Goal: Task Accomplishment & Management: Complete application form

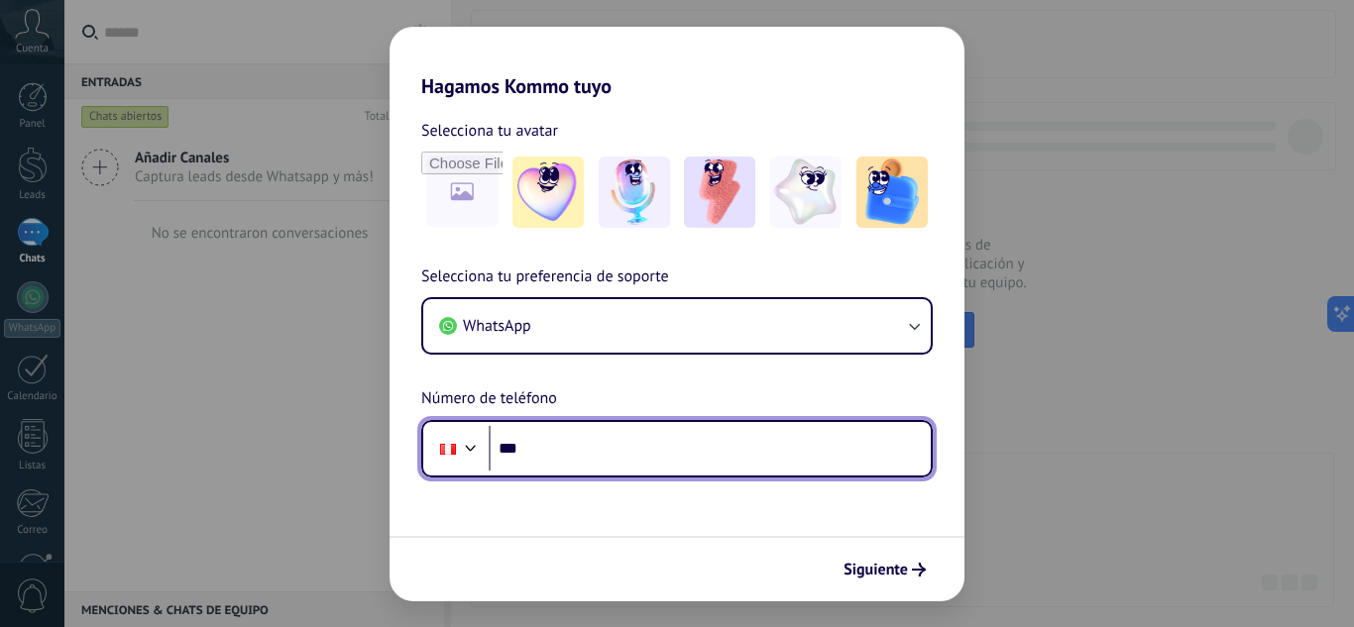
click at [655, 451] on input "***" at bounding box center [710, 449] width 442 height 46
type input "**********"
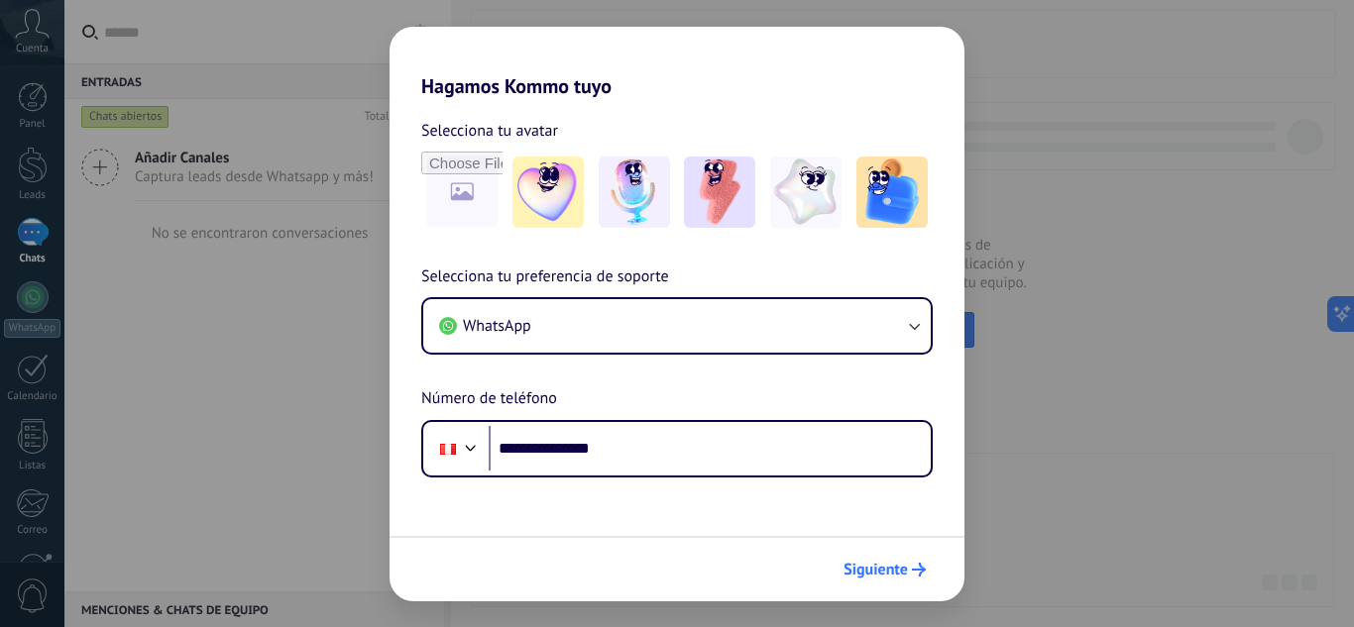
click at [913, 576] on button "Siguiente" at bounding box center [884, 570] width 100 height 34
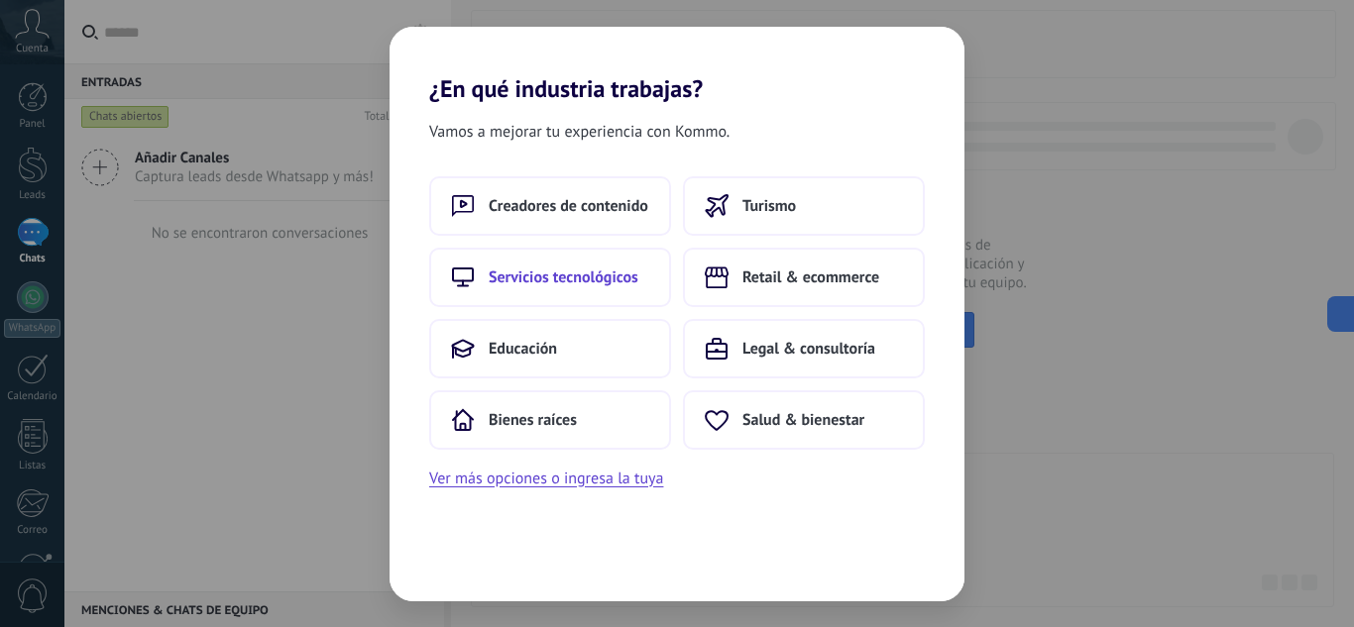
click at [573, 279] on span "Servicios tecnológicos" at bounding box center [564, 278] width 150 height 20
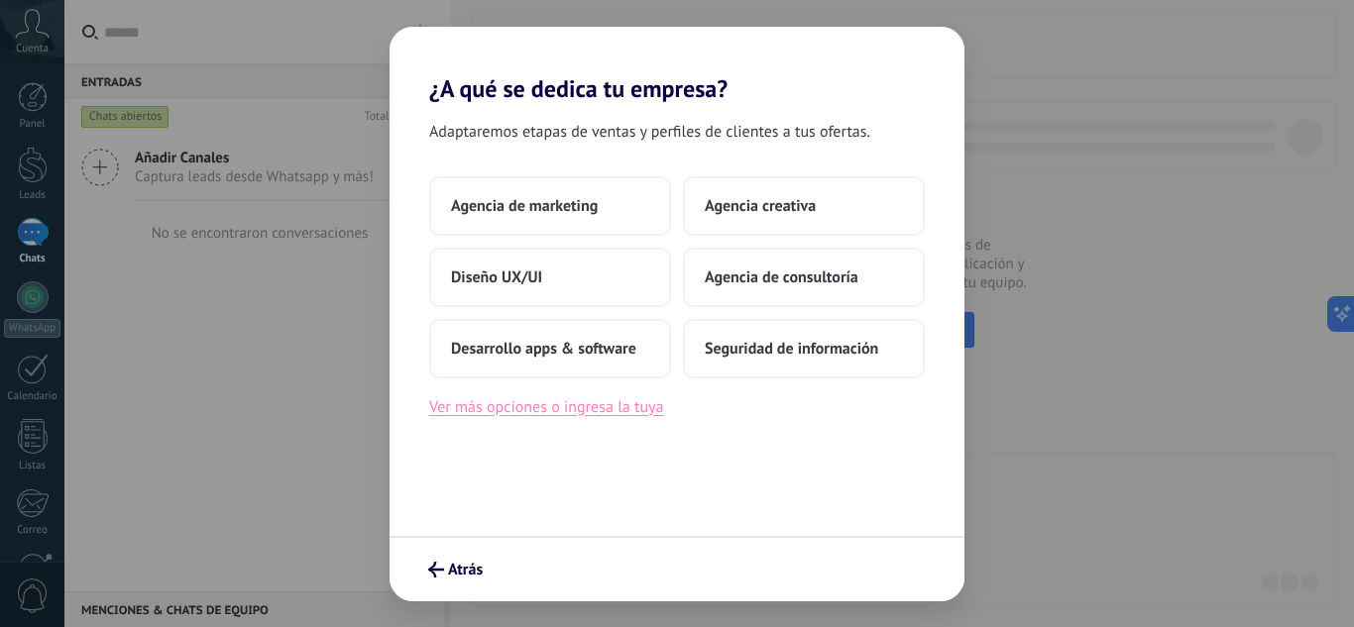
click at [565, 409] on button "Ver más opciones o ingresa la tuya" at bounding box center [546, 407] width 234 height 26
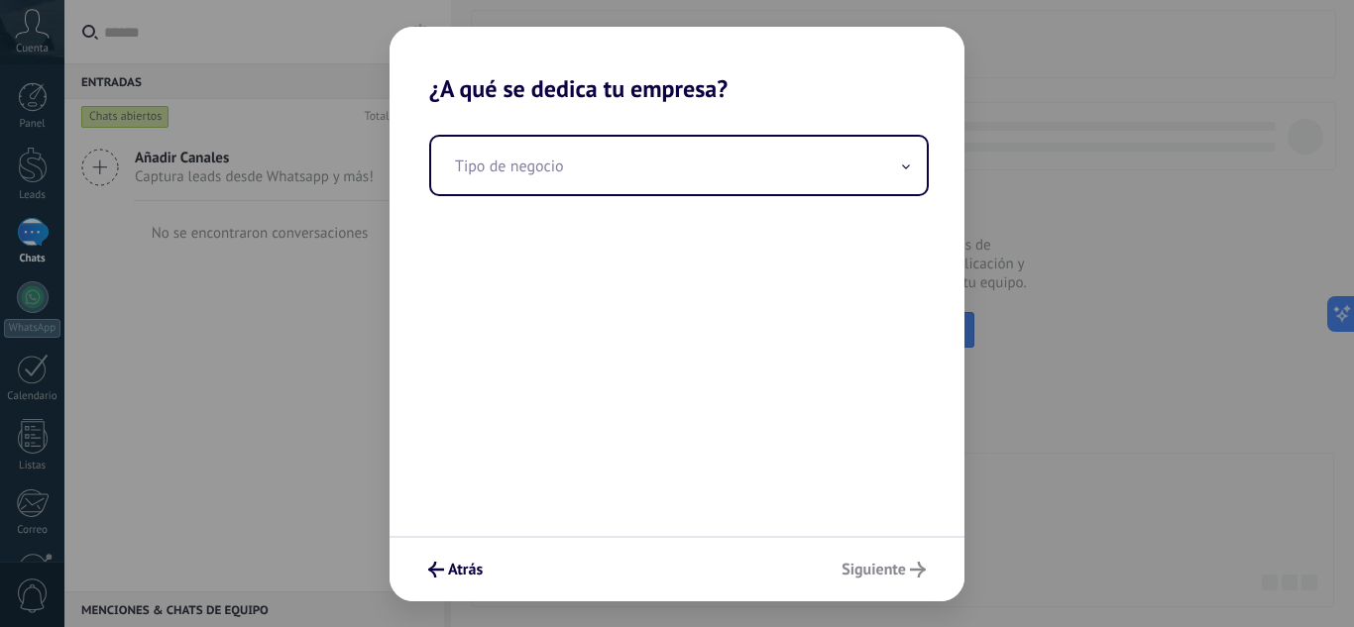
click at [661, 208] on div "Tipo de negocio" at bounding box center [676, 319] width 575 height 433
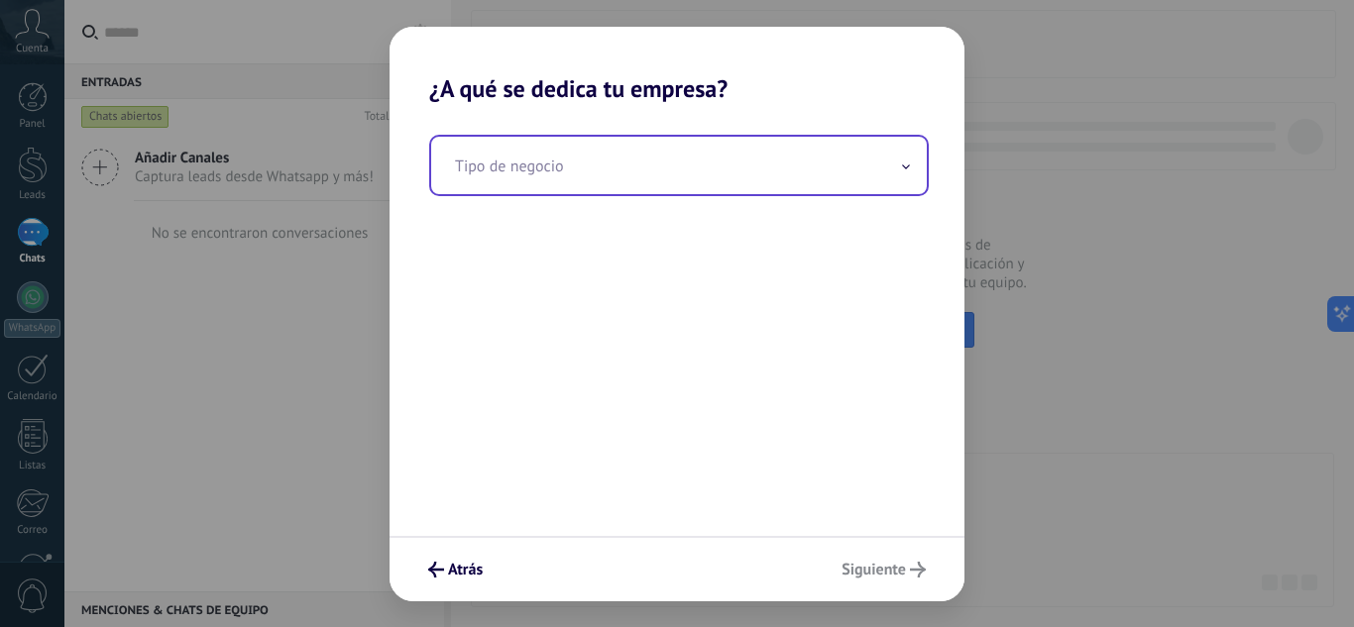
click at [660, 184] on input "text" at bounding box center [678, 165] width 495 height 57
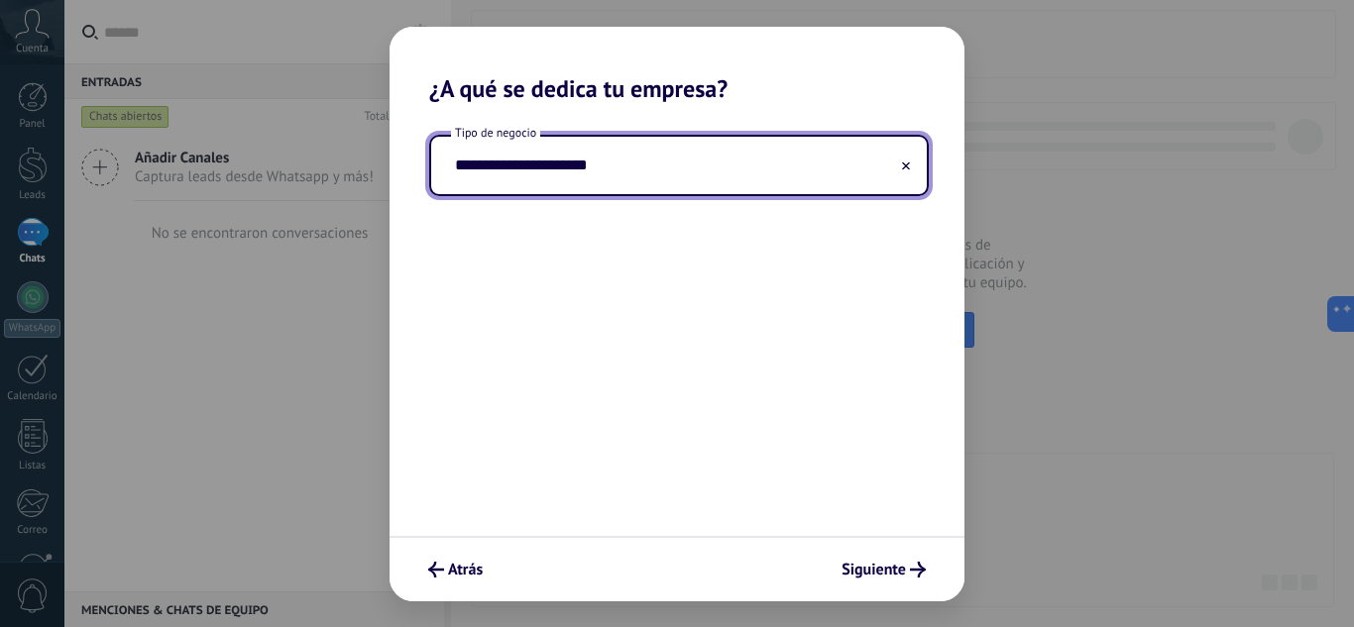
click at [461, 166] on input "**********" at bounding box center [678, 165] width 495 height 57
click at [538, 163] on input "**********" at bounding box center [678, 165] width 495 height 57
type input "**********"
click at [874, 558] on button "Siguiente" at bounding box center [883, 570] width 102 height 34
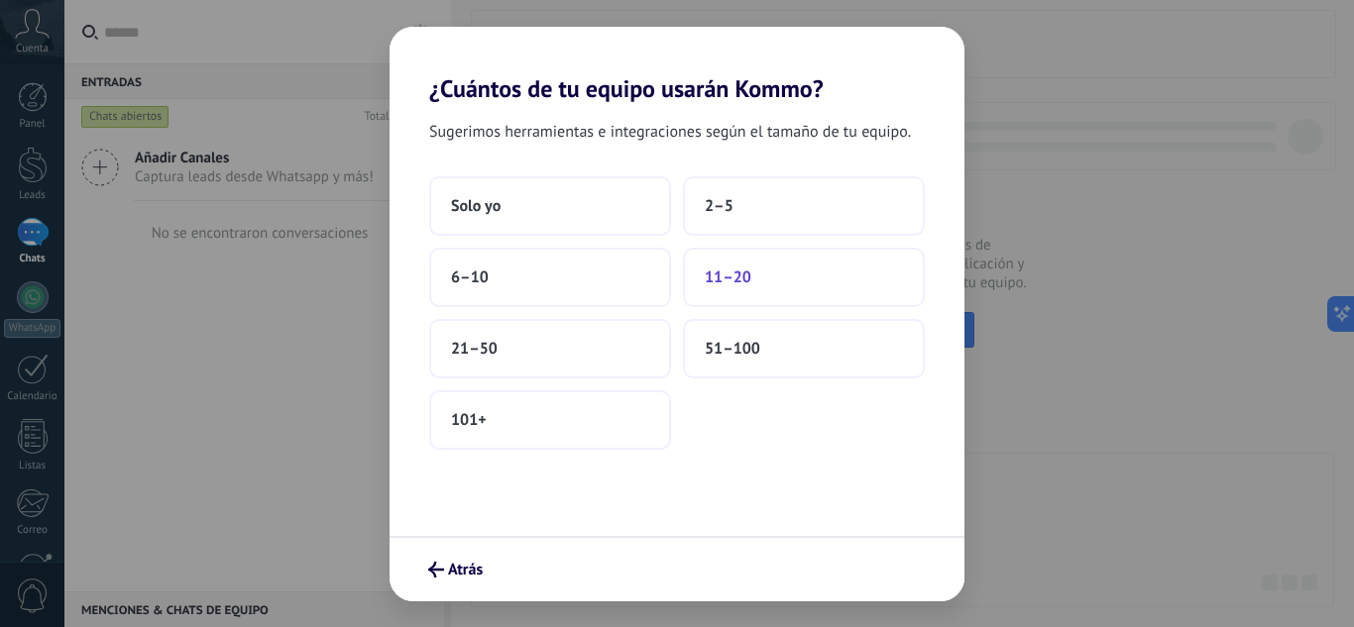
click at [782, 271] on button "11–20" at bounding box center [804, 277] width 242 height 59
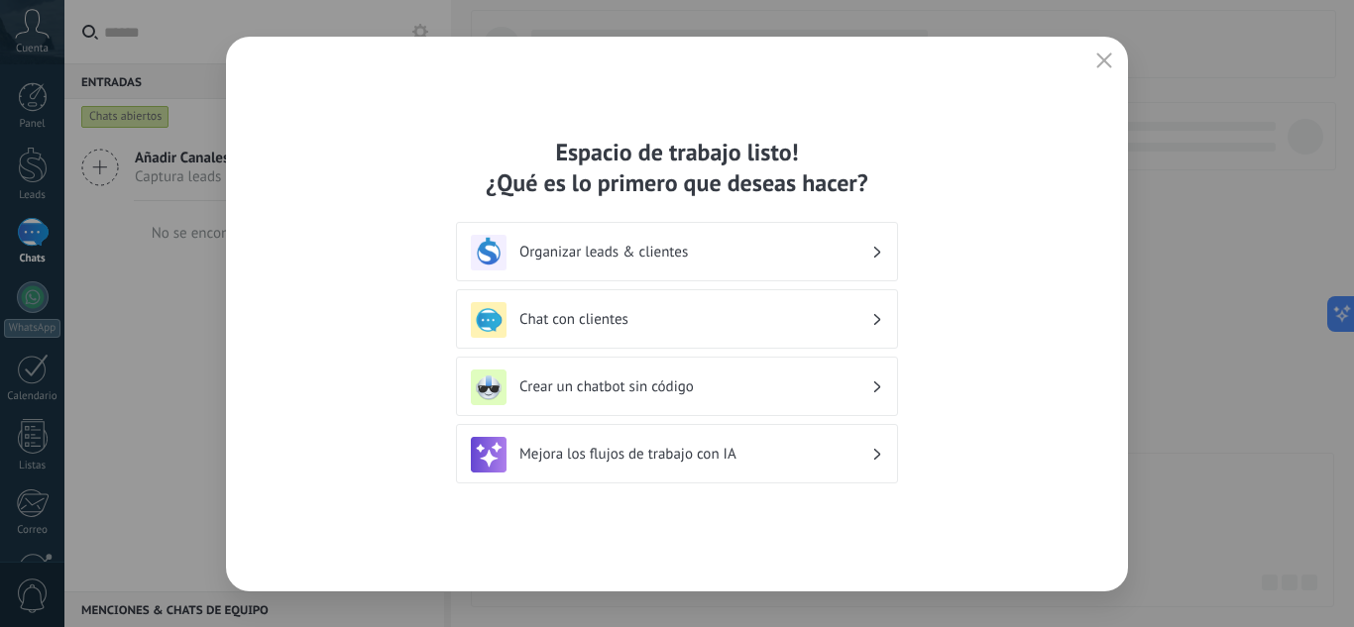
drag, startPoint x: 692, startPoint y: 268, endPoint x: 692, endPoint y: 282, distance: 14.9
click at [692, 270] on div "Organizar leads & clientes" at bounding box center [677, 253] width 412 height 36
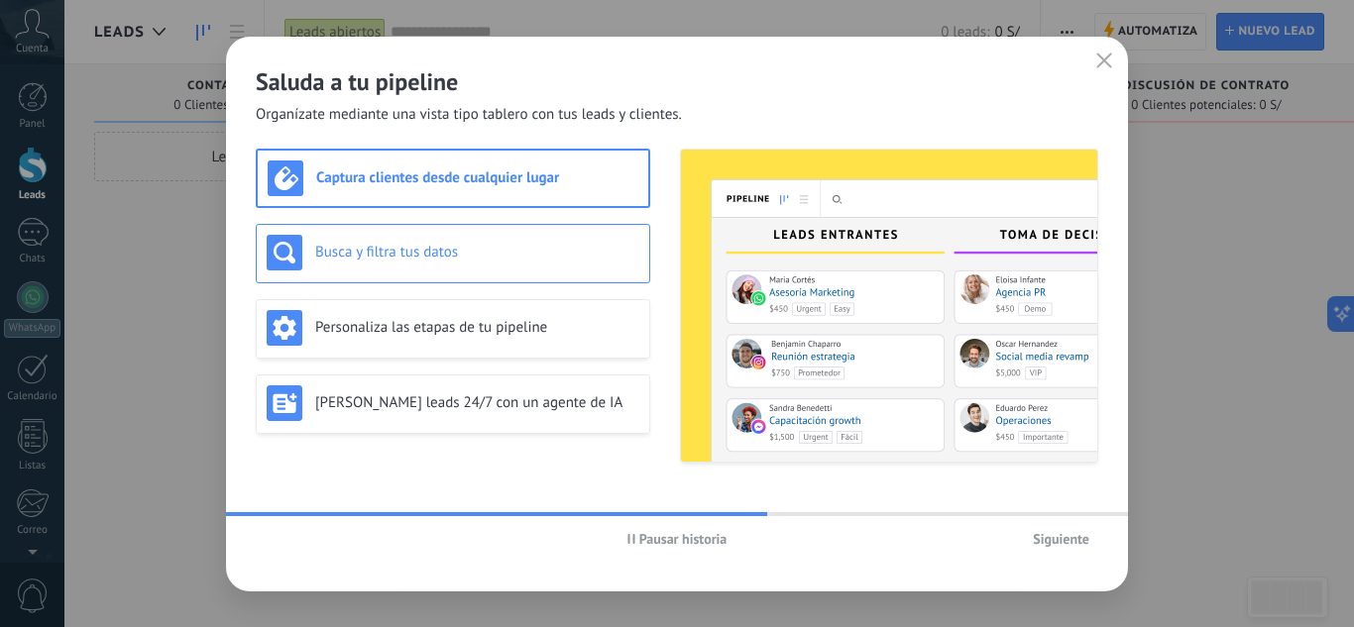
click at [422, 254] on h3 "Busca y filtra tus datos" at bounding box center [477, 252] width 324 height 19
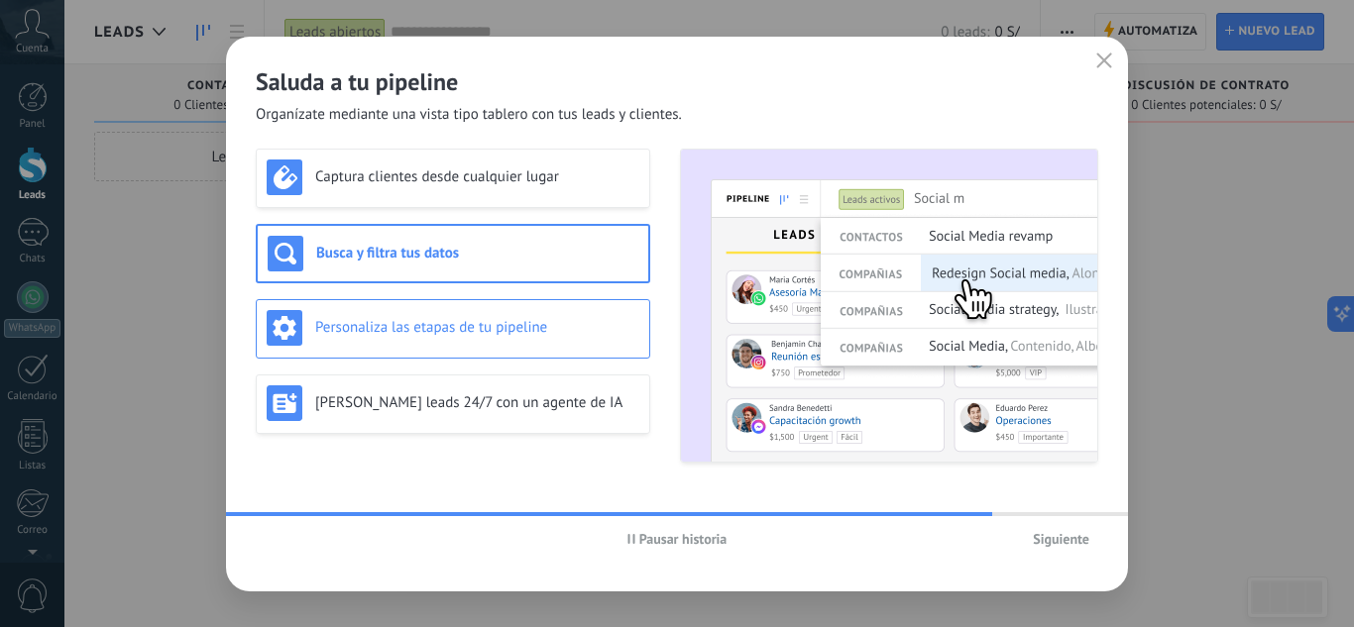
click at [430, 322] on h3 "Personaliza las etapas de tu pipeline" at bounding box center [477, 327] width 324 height 19
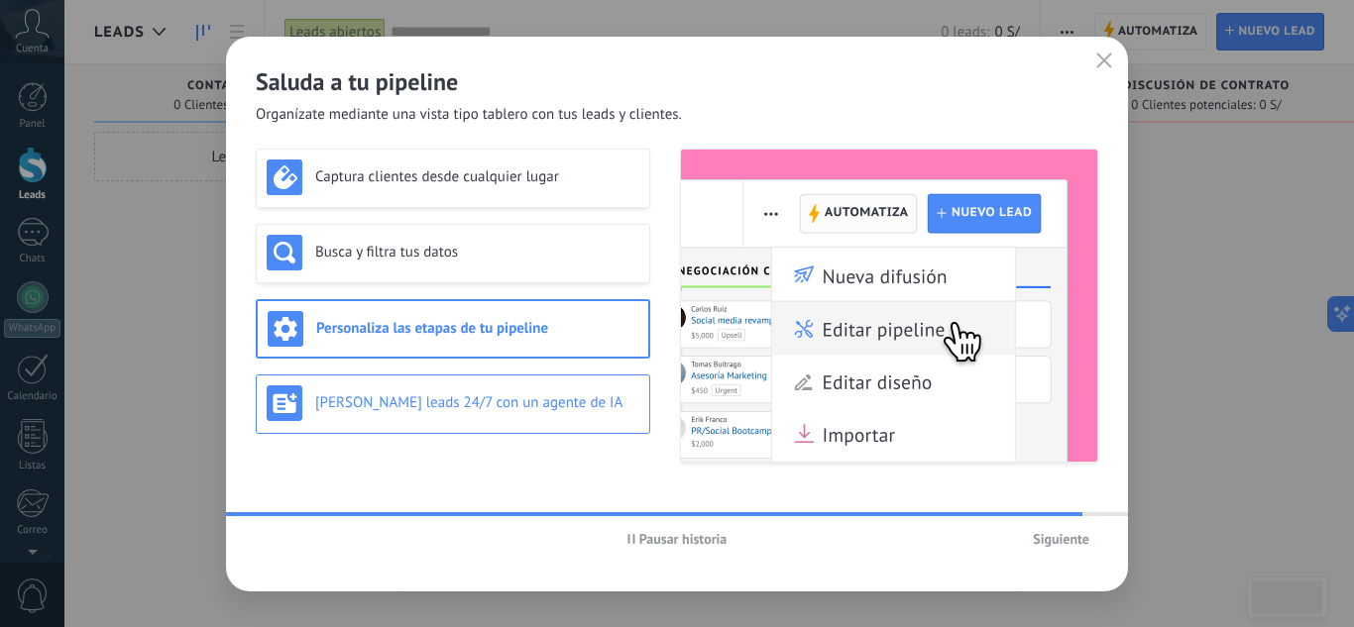
click at [418, 390] on div "[PERSON_NAME] leads 24/7 con un agente de IA" at bounding box center [453, 403] width 373 height 36
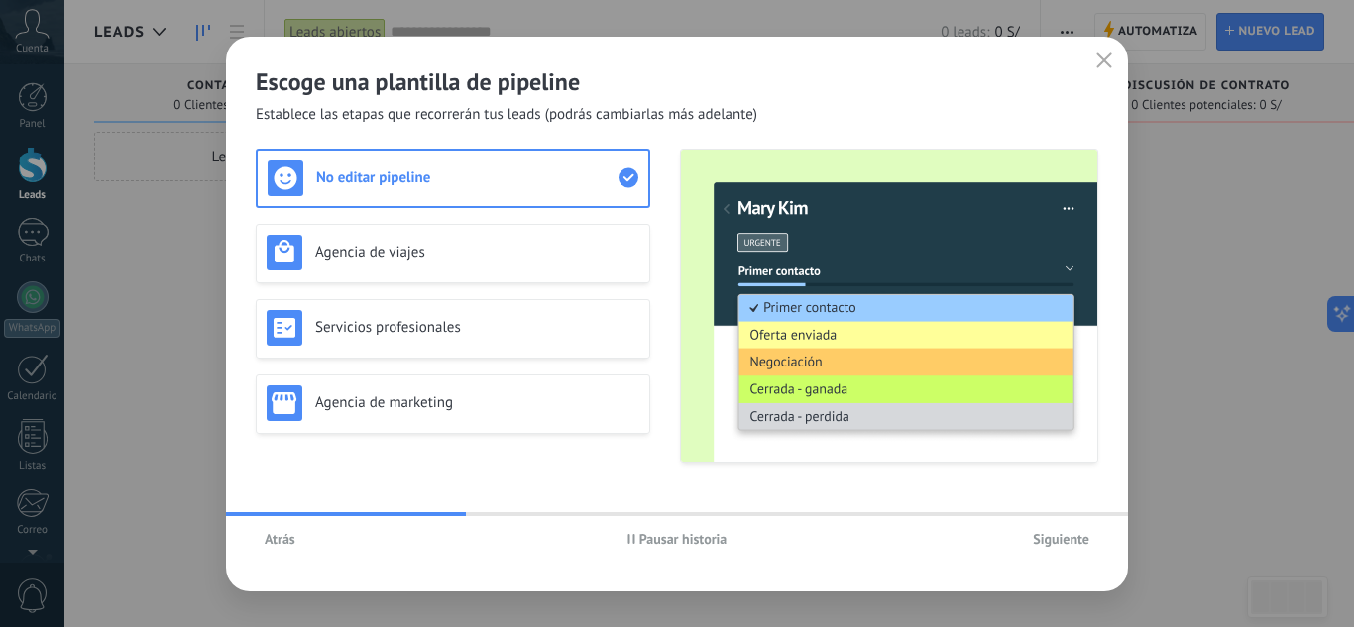
click at [271, 544] on span "Atrás" at bounding box center [280, 539] width 31 height 14
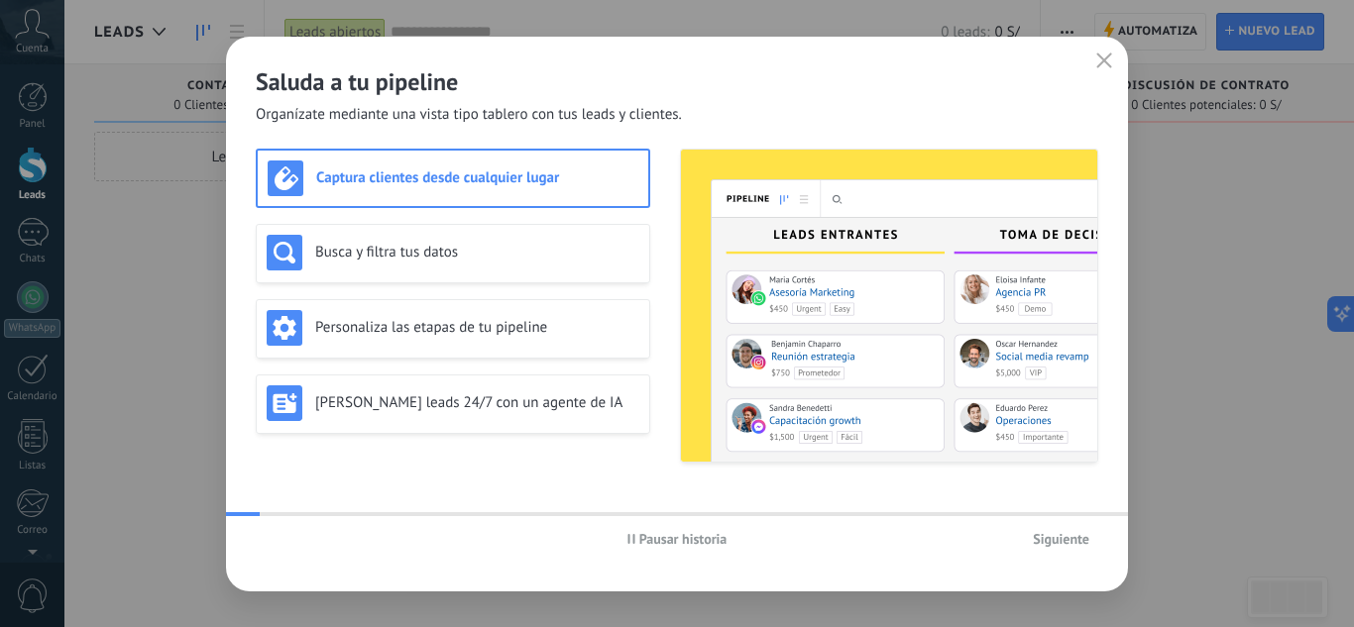
click at [272, 544] on div "Pausar historia Siguiente" at bounding box center [677, 539] width 902 height 46
click at [1110, 59] on icon "button" at bounding box center [1104, 61] width 16 height 16
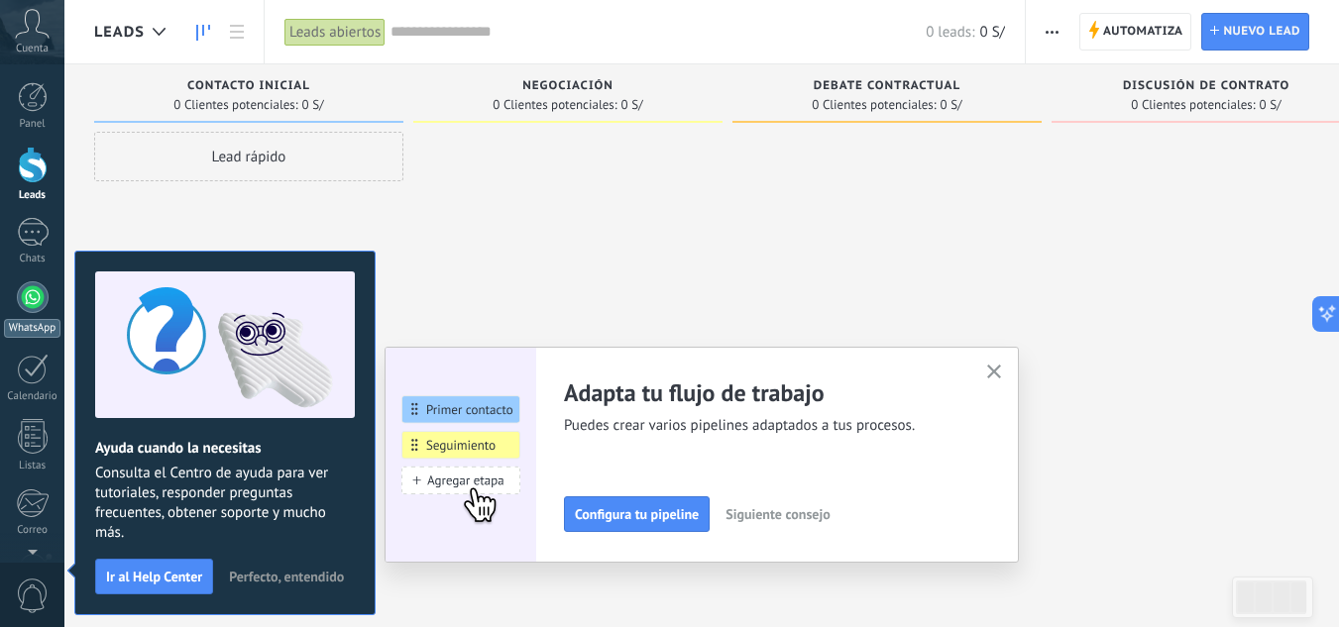
click at [35, 322] on div "WhatsApp" at bounding box center [32, 328] width 56 height 19
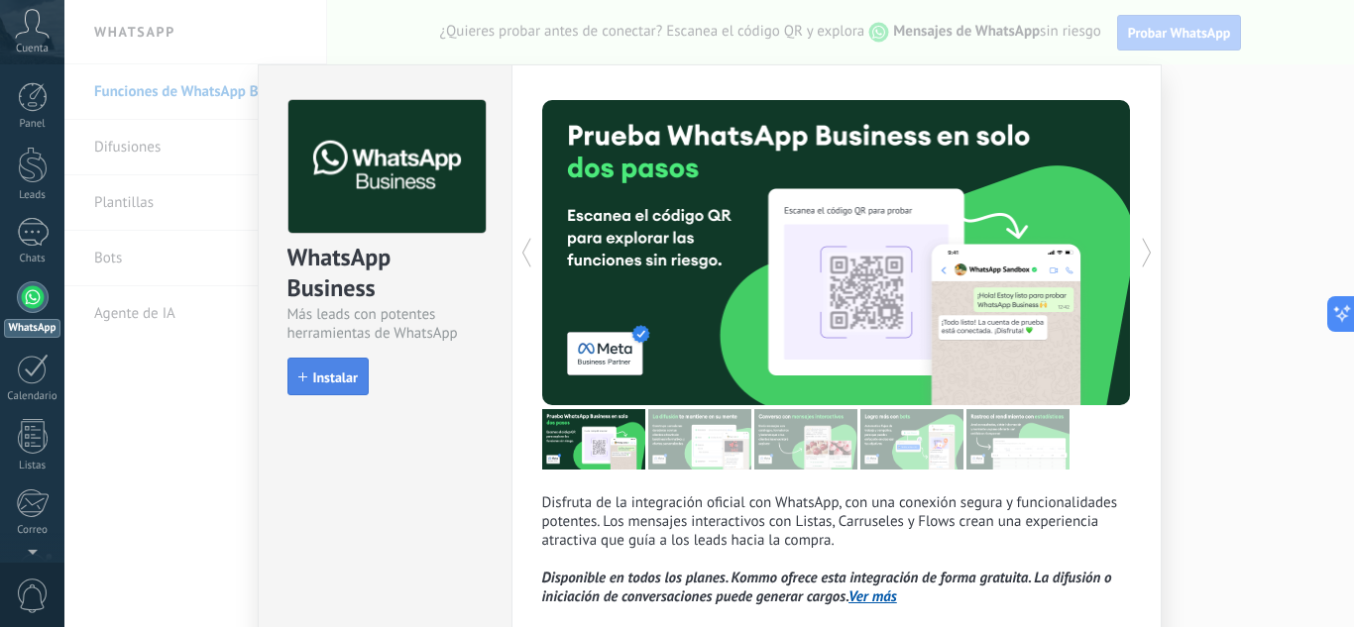
click at [318, 375] on span "Instalar" at bounding box center [335, 378] width 45 height 14
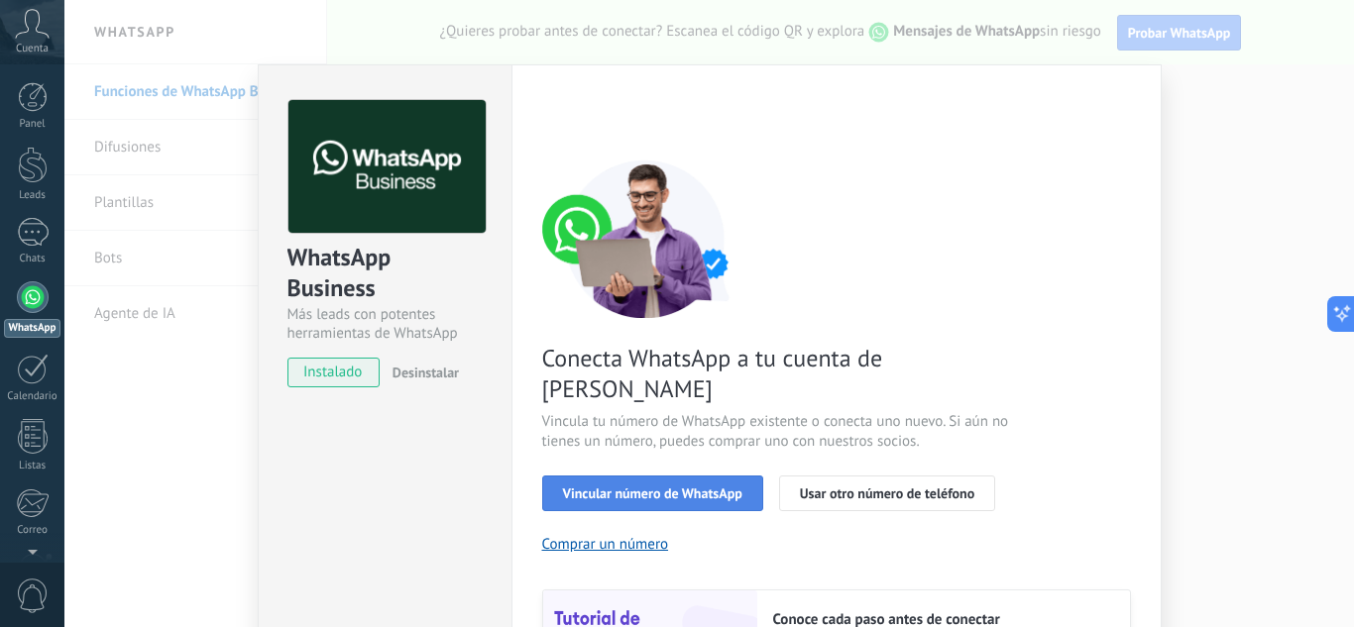
click at [656, 487] on span "Vincular número de WhatsApp" at bounding box center [652, 494] width 179 height 14
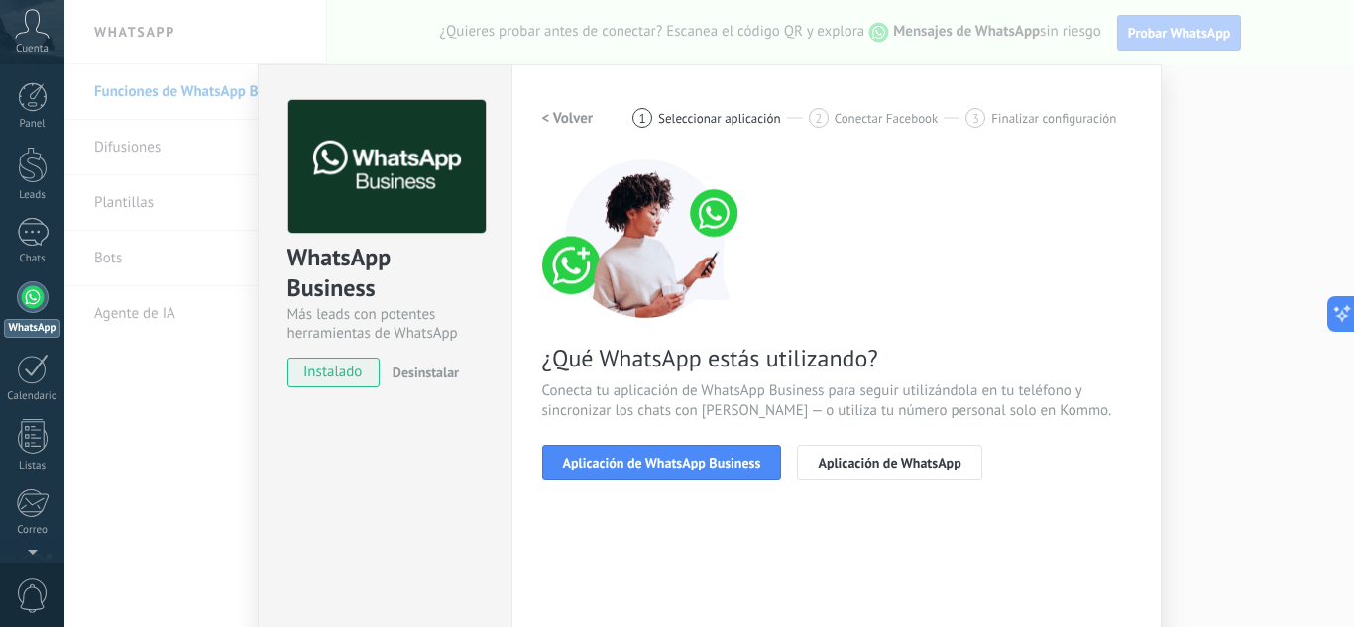
click at [656, 459] on span "Aplicación de WhatsApp Business" at bounding box center [662, 463] width 198 height 14
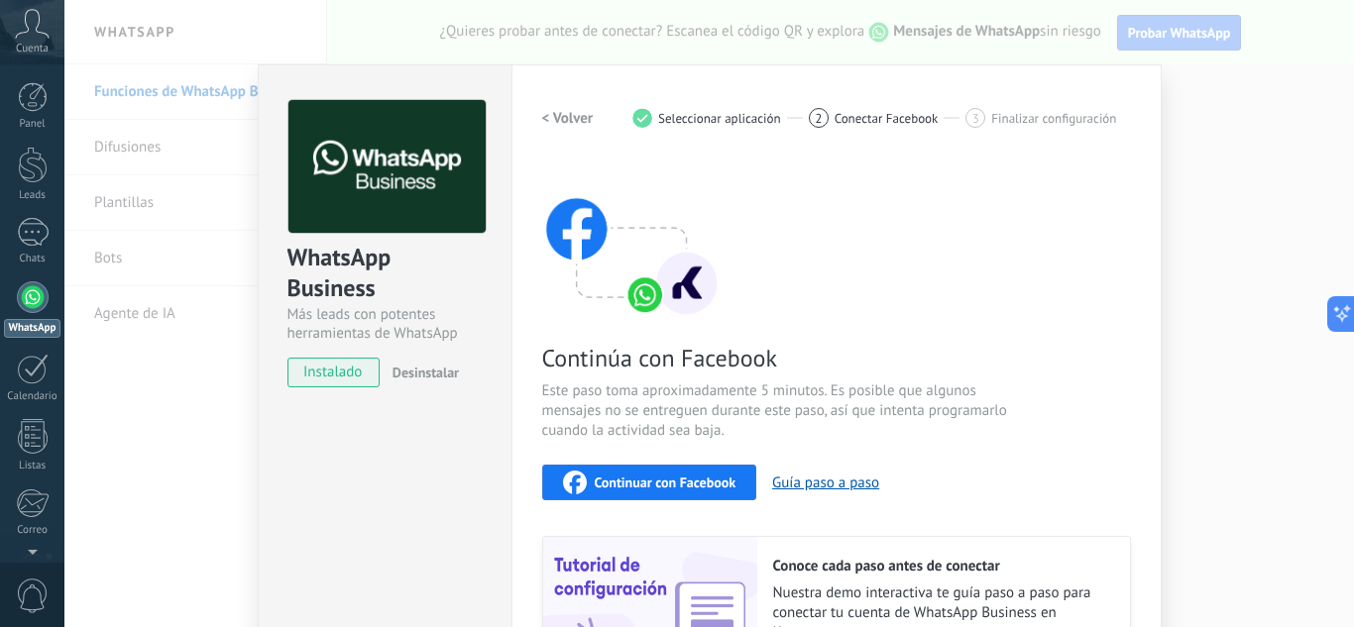
click at [670, 477] on span "Continuar con Facebook" at bounding box center [666, 483] width 142 height 14
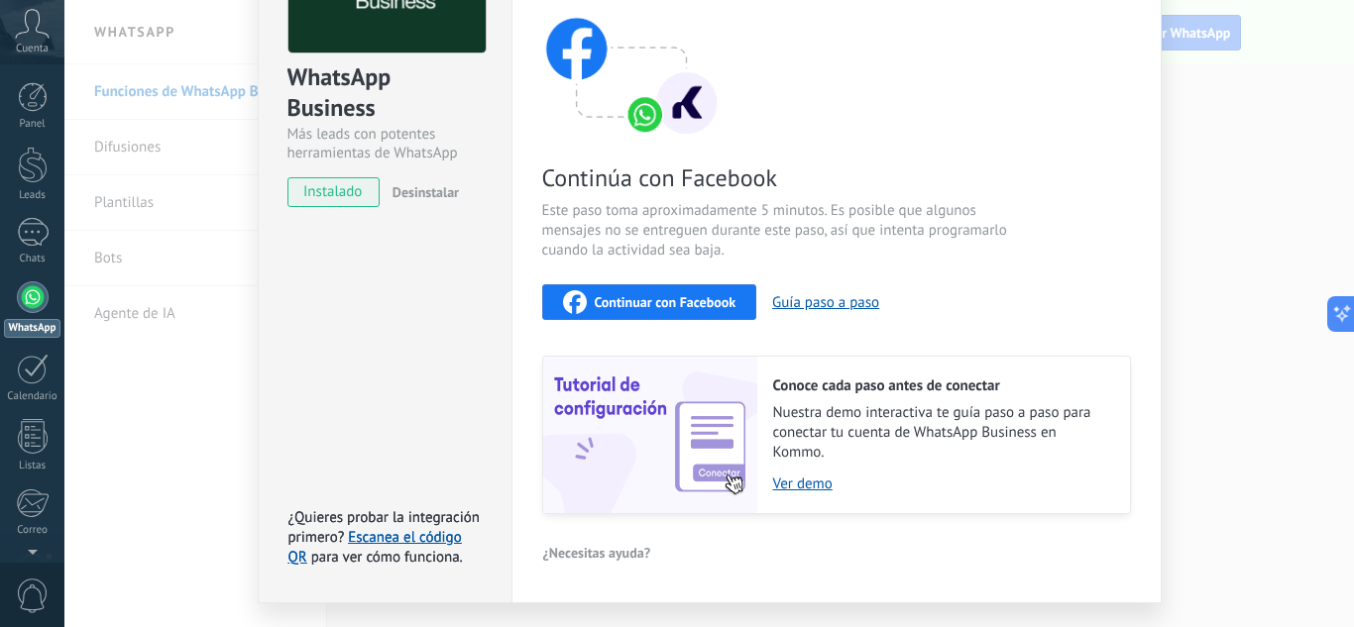
scroll to position [230, 0]
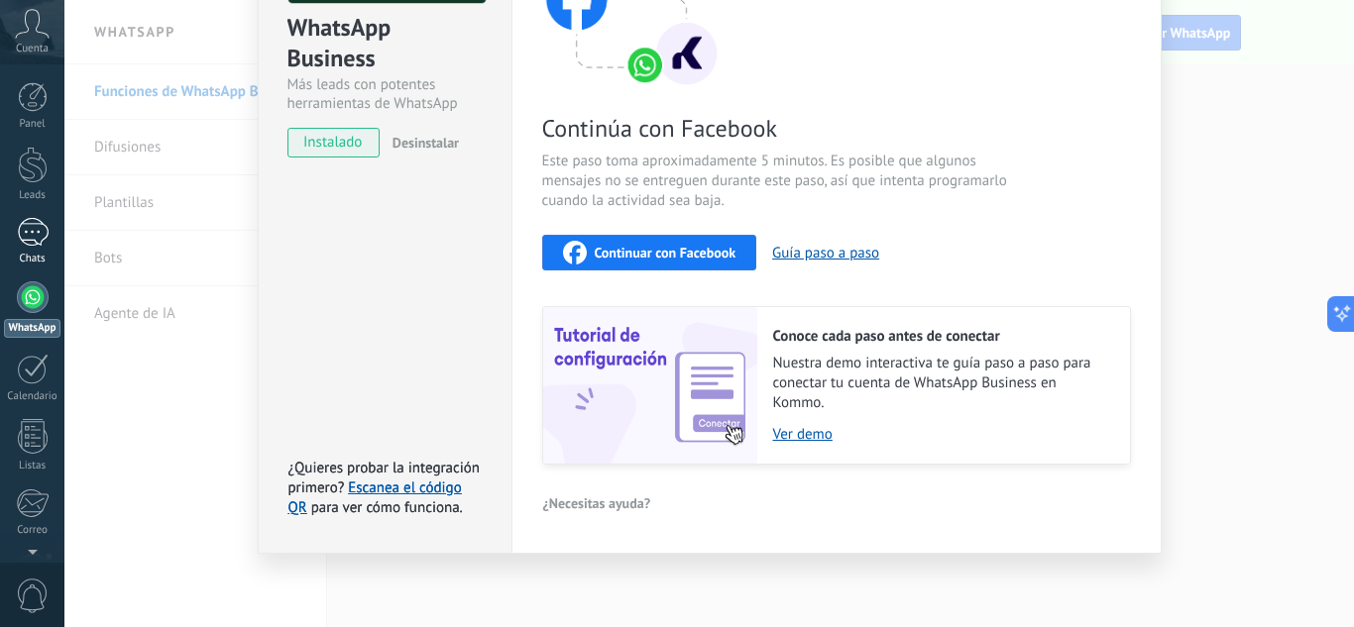
click at [40, 253] on div "Chats" at bounding box center [32, 259] width 57 height 13
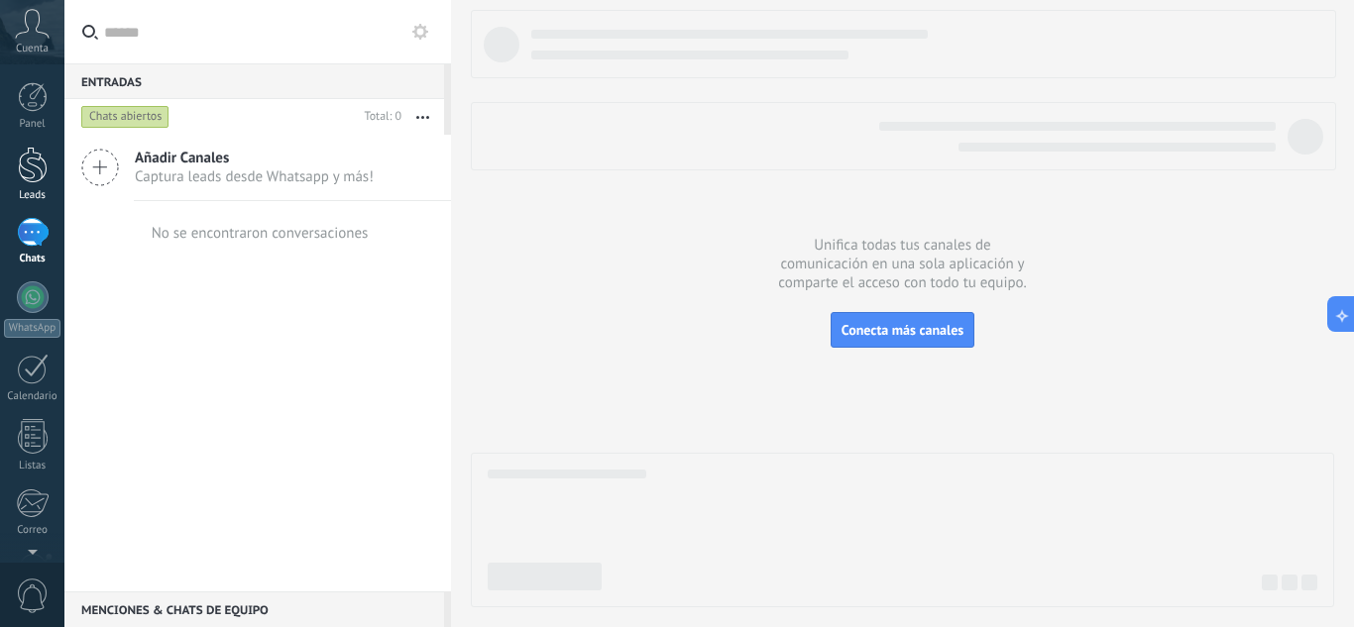
click at [34, 178] on div at bounding box center [33, 165] width 30 height 37
